Goal: Communication & Community: Answer question/provide support

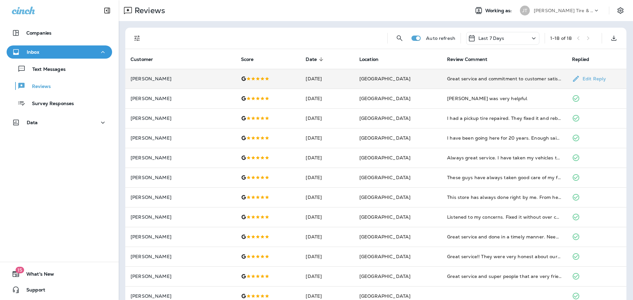
click at [447, 79] on div "Great service and commitment to customer satisfaction" at bounding box center [504, 79] width 114 height 7
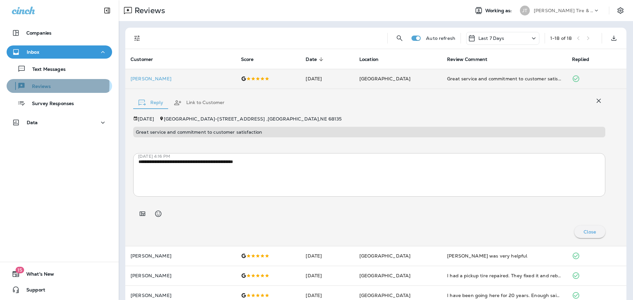
click at [38, 85] on p "Reviews" at bounding box center [37, 87] width 25 height 6
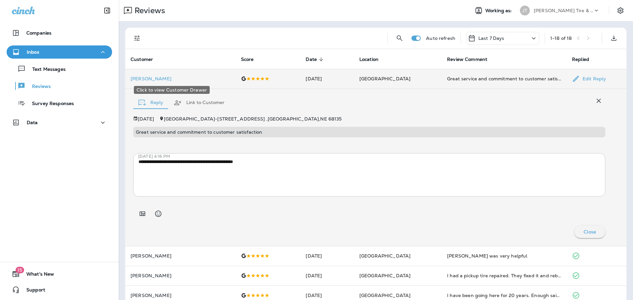
click at [142, 79] on p "[PERSON_NAME]" at bounding box center [181, 78] width 100 height 5
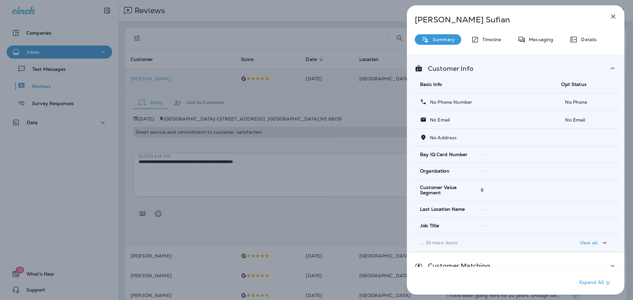
click at [614, 18] on icon "button" at bounding box center [613, 17] width 8 height 8
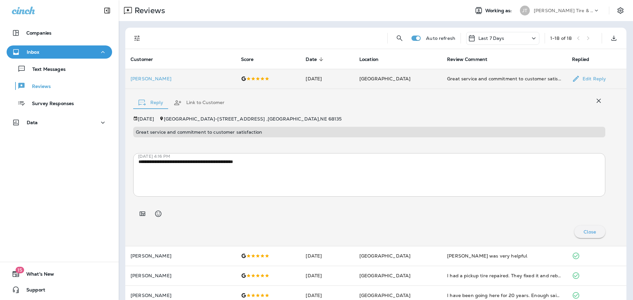
click at [153, 103] on button "Reply" at bounding box center [150, 103] width 35 height 24
click at [110, 138] on div at bounding box center [59, 136] width 119 height 3
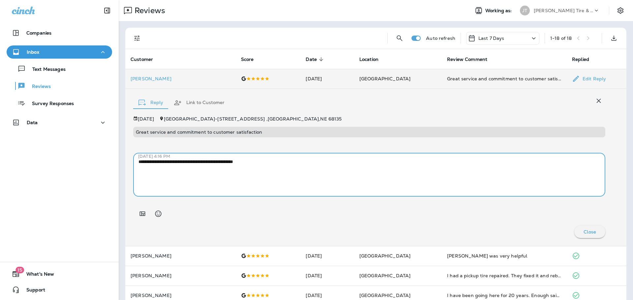
click at [198, 167] on textarea "**********" at bounding box center [367, 175] width 457 height 33
click at [597, 102] on icon "button" at bounding box center [599, 101] width 4 height 4
